Goal: Transaction & Acquisition: Purchase product/service

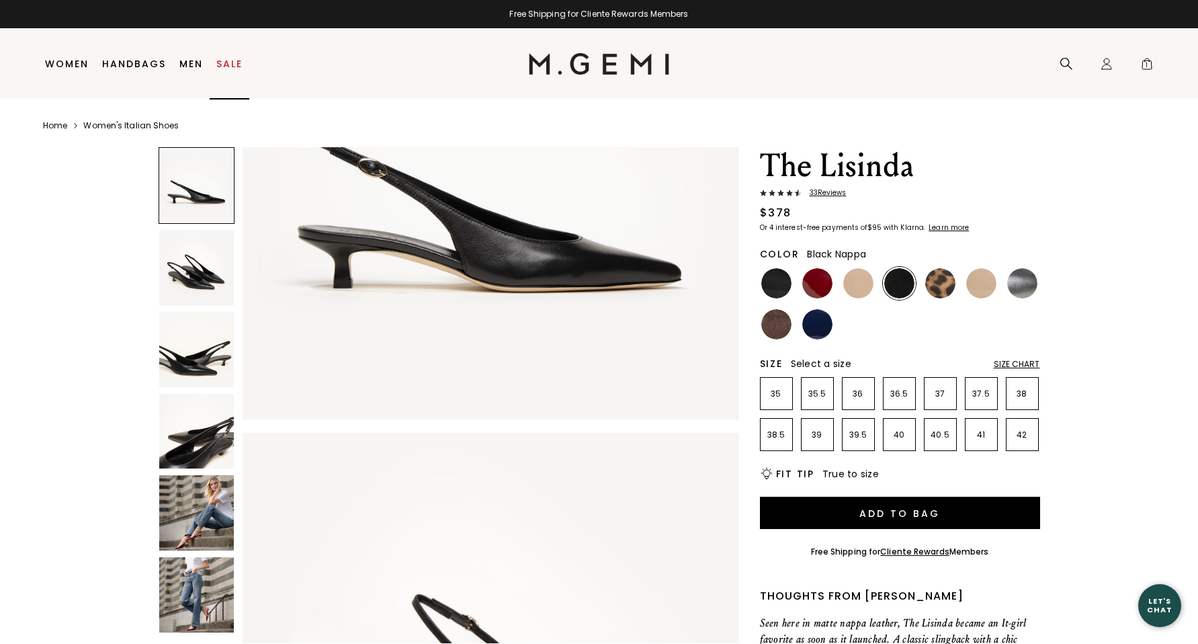
click at [219, 59] on link "Sale" at bounding box center [229, 63] width 26 height 11
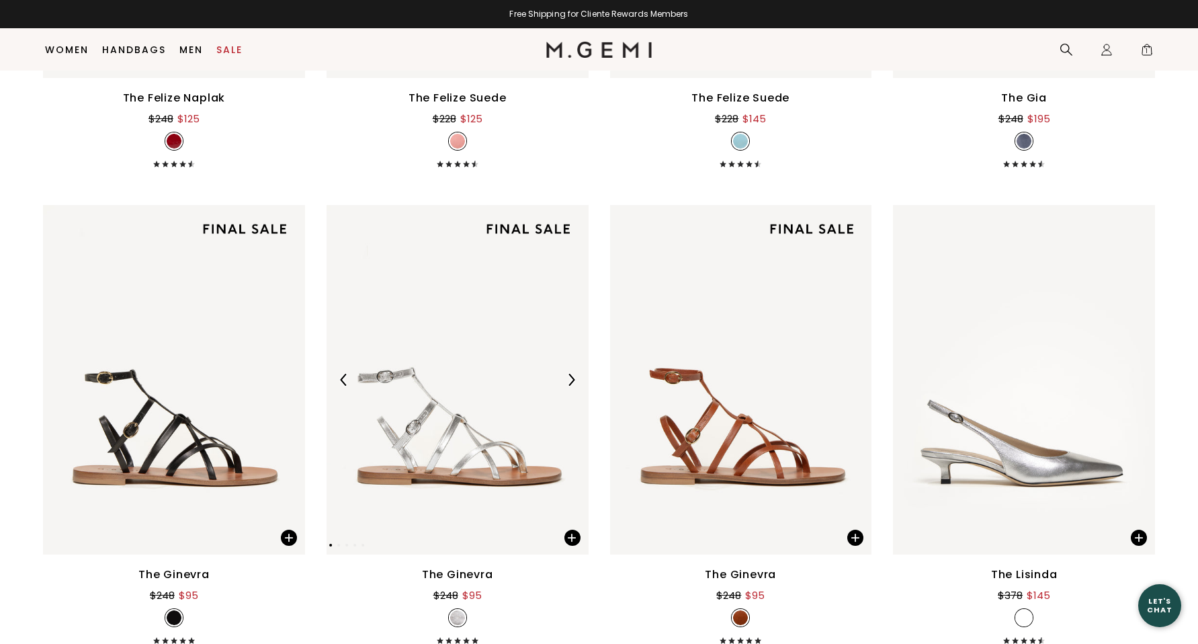
scroll to position [11307, 0]
